Goal: Information Seeking & Learning: Learn about a topic

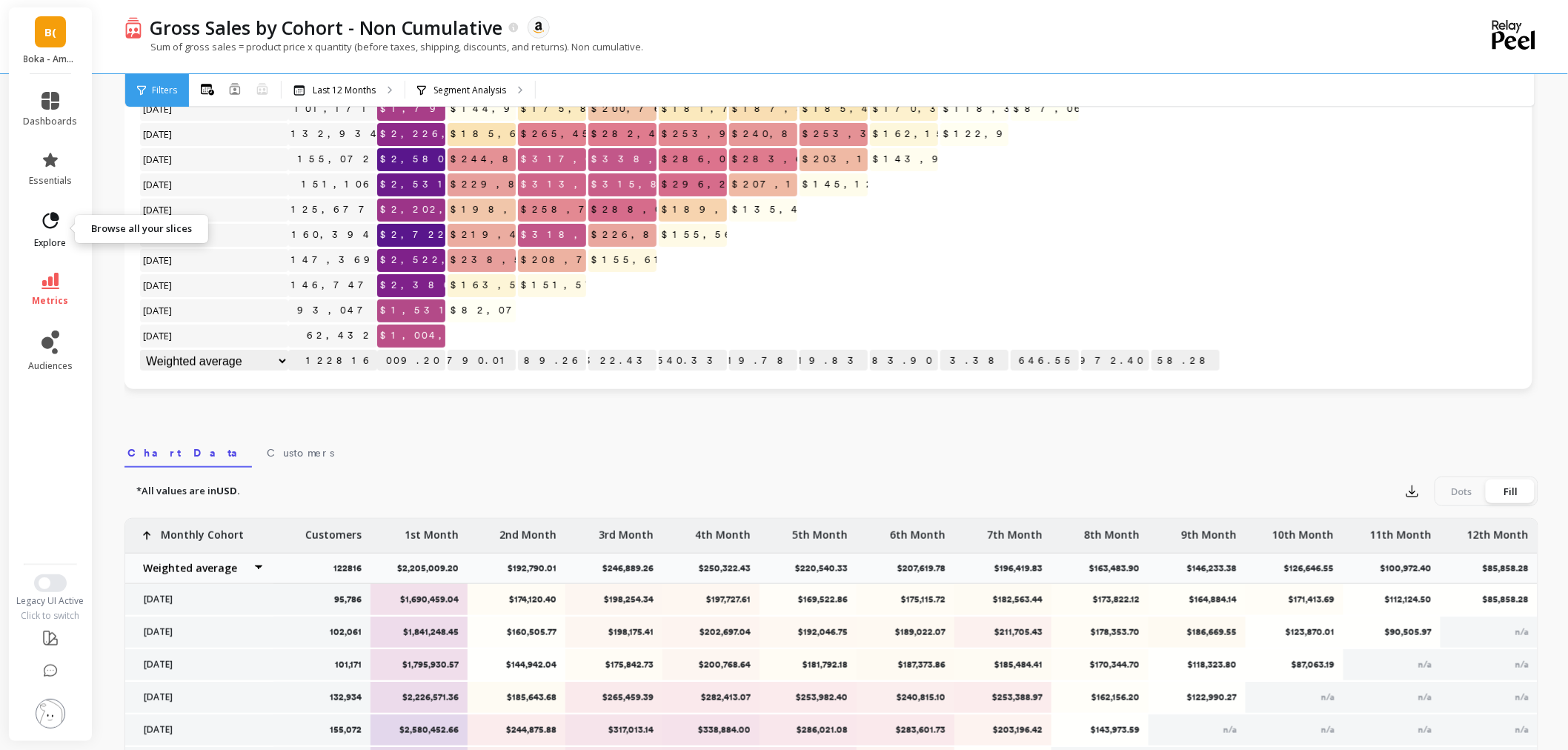
click at [46, 224] on icon at bounding box center [50, 220] width 21 height 21
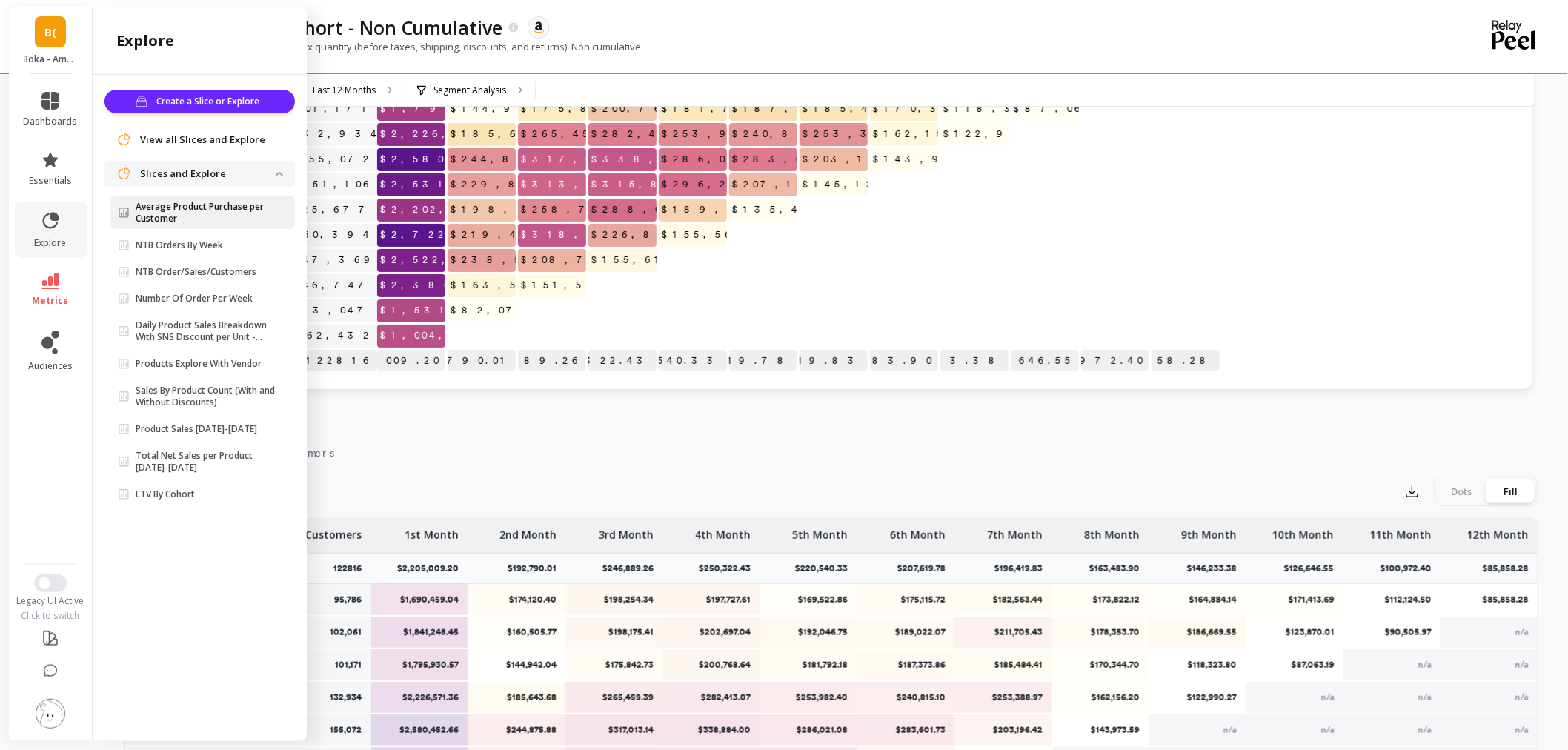
click at [230, 209] on p "Average Product Purchase per Customer" at bounding box center [206, 213] width 140 height 24
